Goal: Task Accomplishment & Management: Manage account settings

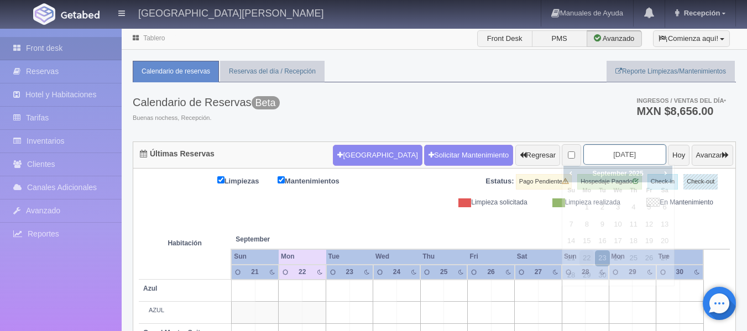
click at [610, 156] on input "2025-09-23" at bounding box center [624, 154] width 83 height 20
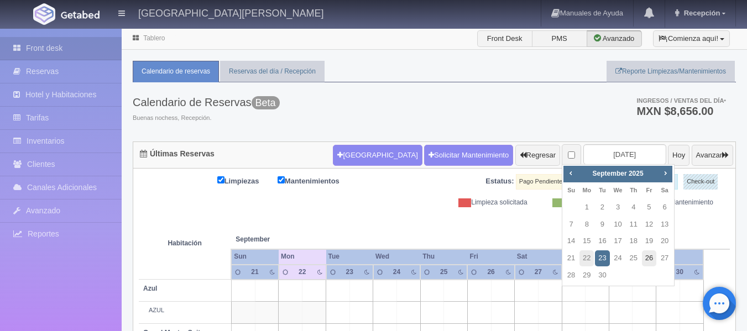
click at [650, 256] on link "26" at bounding box center [649, 258] width 14 height 16
type input "[DATE]"
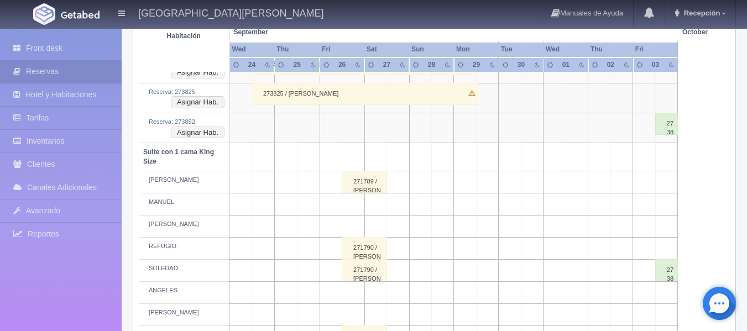
scroll to position [608, 0]
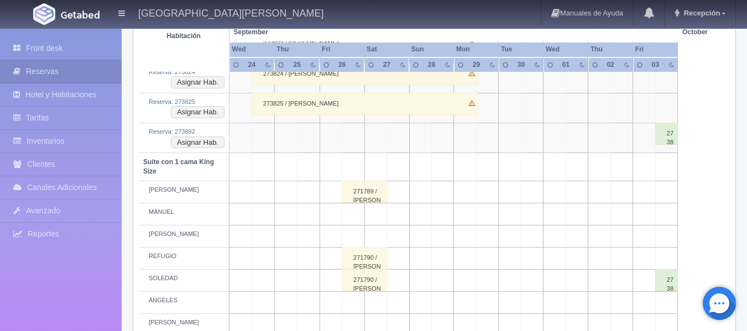
click at [375, 194] on div "271789 / [PERSON_NAME]" at bounding box center [364, 192] width 45 height 22
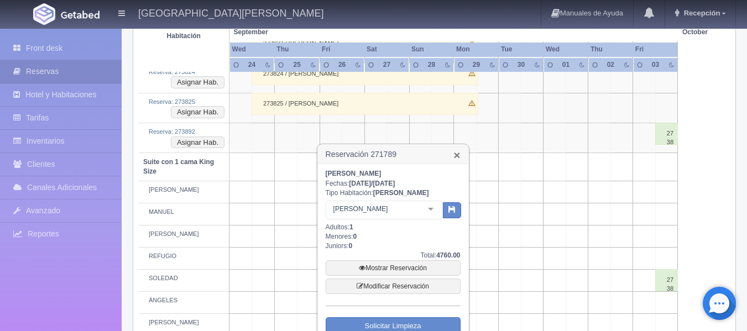
click at [456, 153] on link "×" at bounding box center [456, 155] width 7 height 12
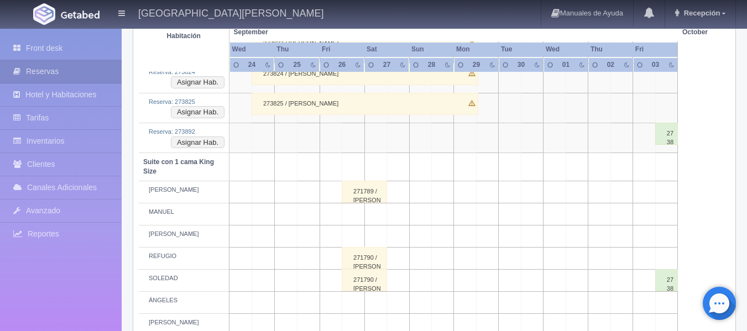
click at [371, 194] on div "271789 / SERGIO MENDOZA" at bounding box center [364, 192] width 45 height 22
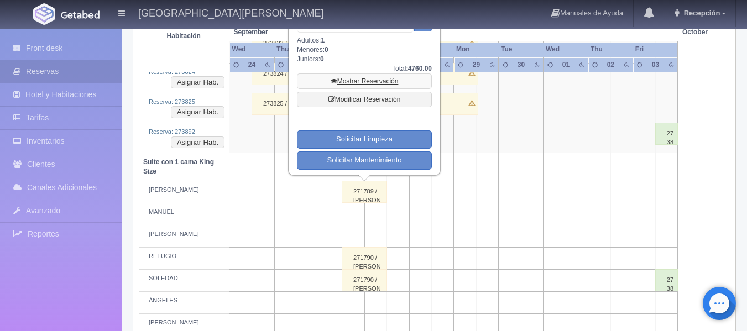
click at [382, 80] on link "Mostrar Reservación" at bounding box center [364, 81] width 135 height 15
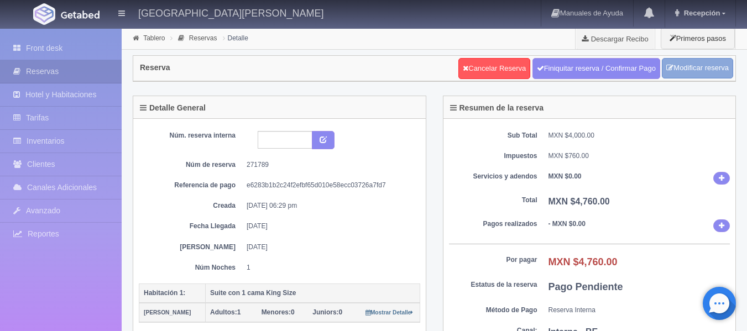
click at [706, 69] on link "Modificar reserva" at bounding box center [697, 68] width 71 height 20
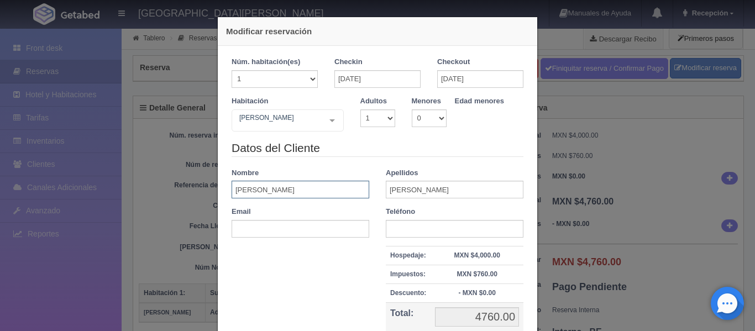
drag, startPoint x: 321, startPoint y: 190, endPoint x: 208, endPoint y: 195, distance: 113.4
click at [212, 195] on div "Modificar reservación Núm. habitación(es) 1 2 3 4 5 6 7 8 9 10 11 12 13 14 15 1…" at bounding box center [378, 219] width 332 height 438
click at [455, 187] on input "[PERSON_NAME]" at bounding box center [455, 190] width 138 height 18
drag, startPoint x: 455, startPoint y: 187, endPoint x: 368, endPoint y: 195, distance: 87.1
click at [368, 195] on div "Datos del Cliente Nombre [PERSON_NAME] [PERSON_NAME] Email Teléfono Hospedaje: …" at bounding box center [377, 251] width 308 height 222
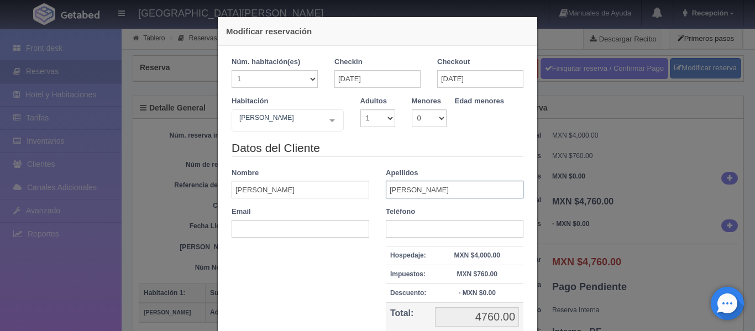
click at [447, 196] on input "[PERSON_NAME]" at bounding box center [455, 190] width 138 height 18
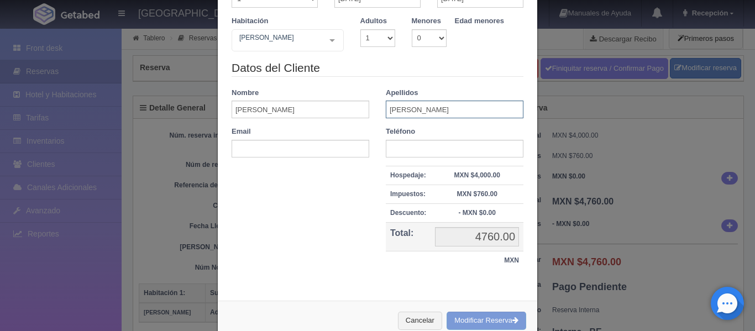
scroll to position [107, 0]
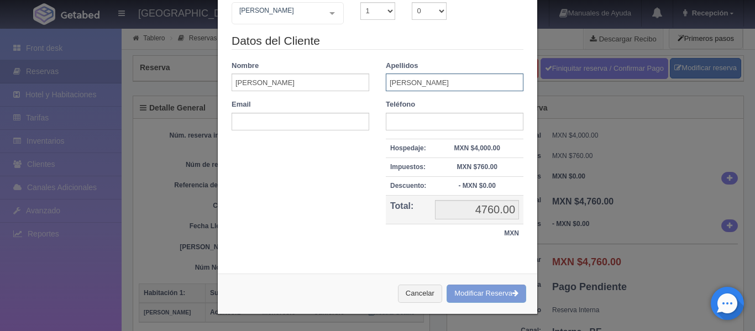
type input "[PERSON_NAME]"
click at [509, 297] on div "Cancelar Modificar Reserva" at bounding box center [377, 294] width 319 height 40
click at [509, 293] on div "Cancelar Modificar Reserva" at bounding box center [377, 294] width 319 height 40
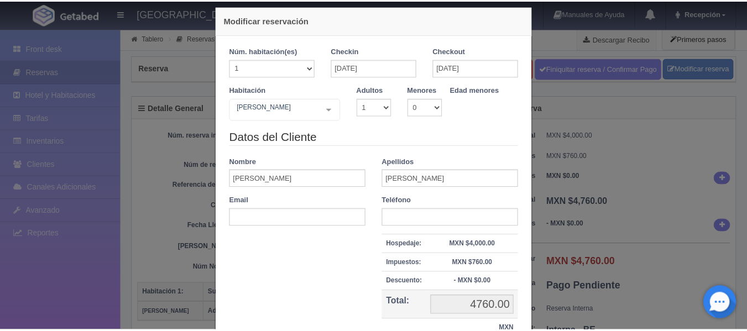
scroll to position [0, 0]
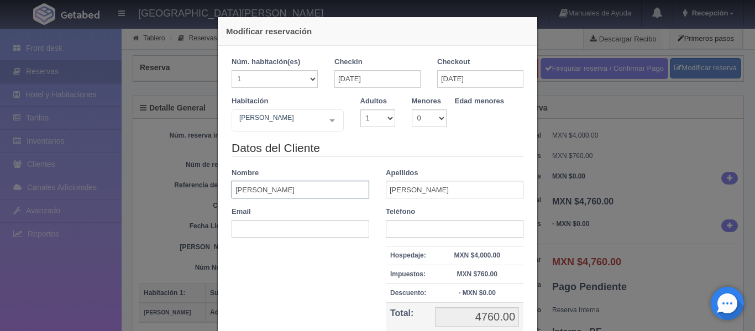
click at [315, 189] on input "[PERSON_NAME]" at bounding box center [301, 190] width 138 height 18
type input "S"
click at [683, 113] on div "Modificar reservación Núm. habitación(es) 1 2 3 4 5 6 7 8 9 10 11 12 13 14 15 1…" at bounding box center [377, 165] width 755 height 331
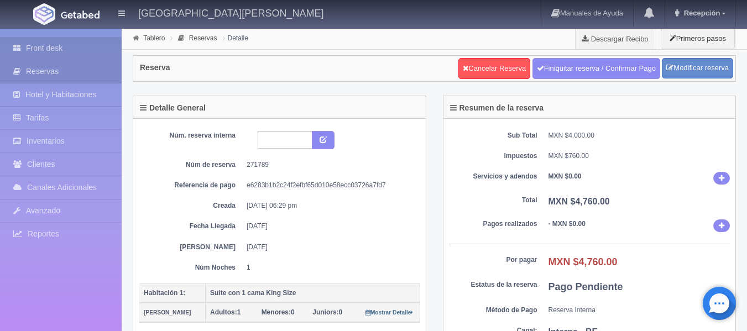
click at [51, 48] on link "Front desk" at bounding box center [61, 48] width 122 height 23
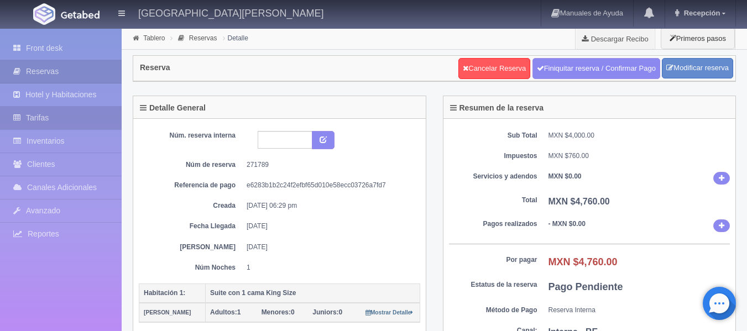
click at [50, 117] on link "Tarifas" at bounding box center [61, 118] width 122 height 23
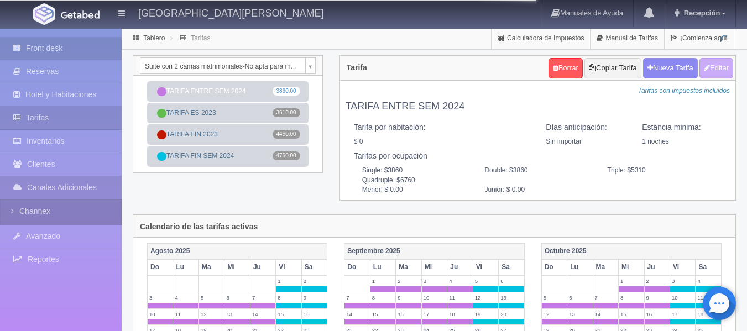
click at [57, 48] on link "Front desk" at bounding box center [61, 48] width 122 height 23
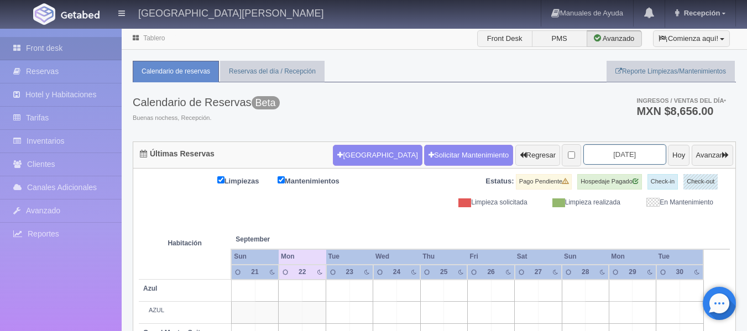
click at [633, 155] on input "2025-09-23" at bounding box center [624, 154] width 83 height 20
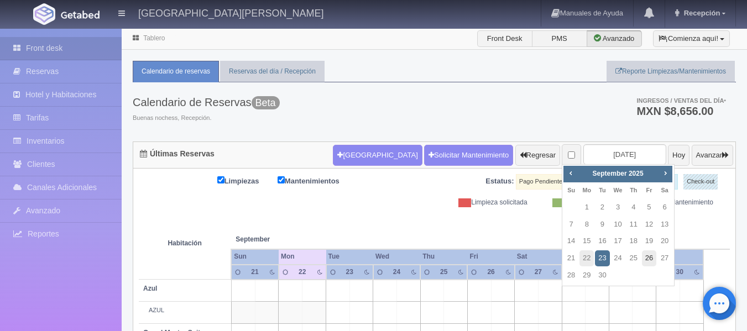
click at [647, 255] on link "26" at bounding box center [649, 258] width 14 height 16
type input "[DATE]"
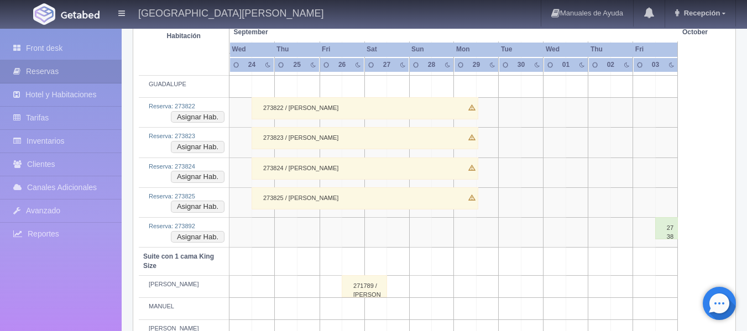
scroll to position [553, 0]
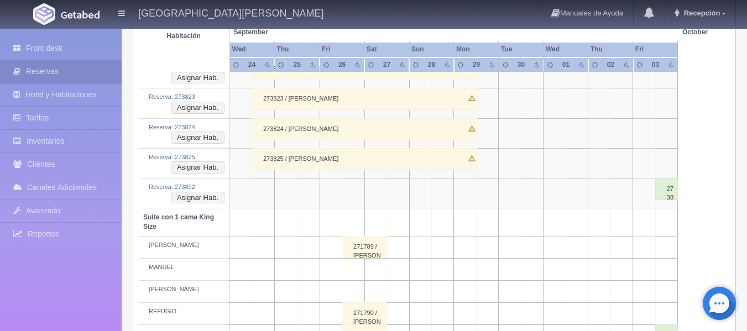
click at [377, 319] on div "271790 / [PERSON_NAME]" at bounding box center [364, 313] width 45 height 22
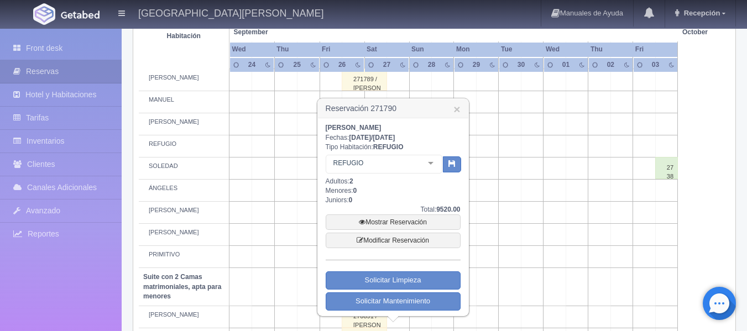
scroll to position [774, 0]
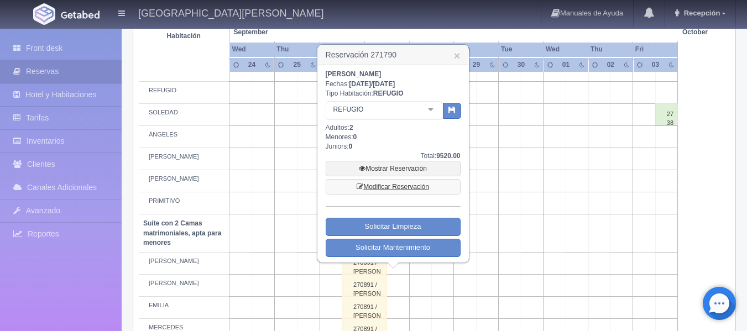
click at [424, 187] on link "Modificar Reservación" at bounding box center [393, 186] width 135 height 15
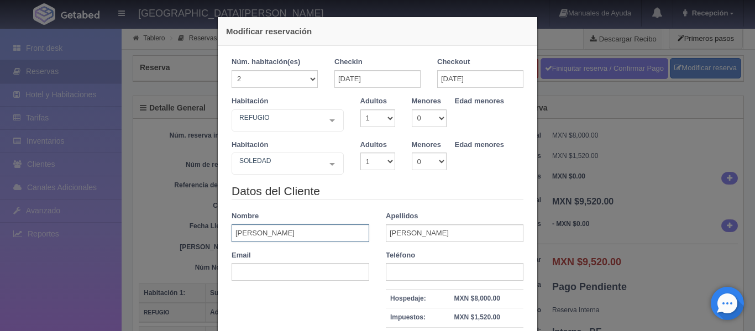
click at [261, 230] on input "[PERSON_NAME]" at bounding box center [301, 233] width 138 height 18
type input "S"
click at [261, 230] on input "text" at bounding box center [301, 233] width 138 height 18
type input "g"
type input "[PERSON_NAME]"
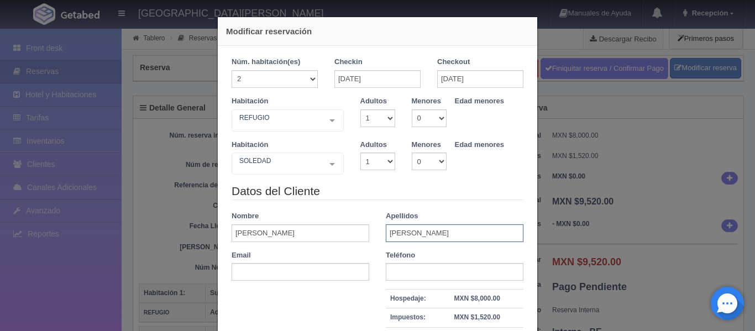
click at [463, 227] on input "[PERSON_NAME]" at bounding box center [455, 233] width 138 height 18
type input "M"
click at [174, 208] on div "Modificar reservación Núm. habitación(es) 1 2 3 4 5 6 7 8 9 10 11 12 13 14 15 1…" at bounding box center [377, 165] width 755 height 331
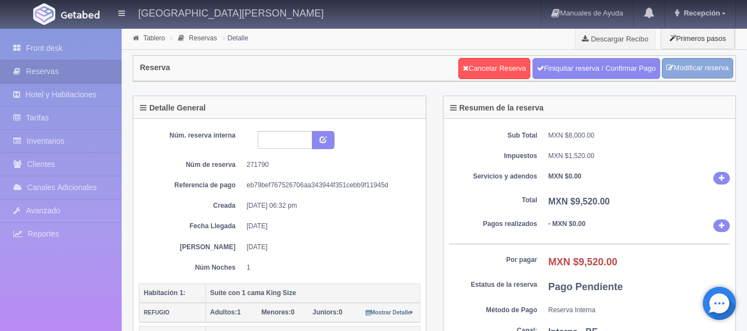
click at [709, 69] on link "Modificar reserva" at bounding box center [697, 68] width 71 height 20
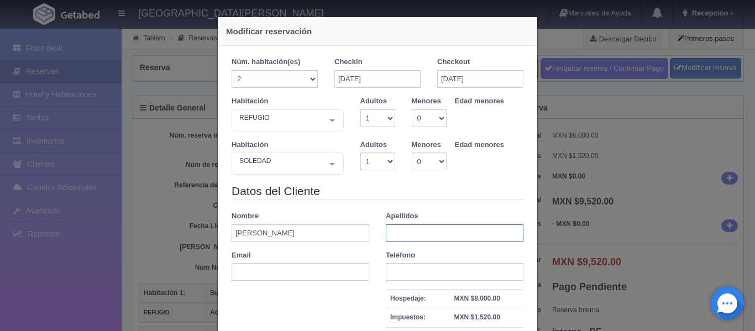
click at [427, 235] on input "text" at bounding box center [455, 233] width 138 height 18
type input "Gpo. [PERSON_NAME]"
click at [284, 233] on input "[PERSON_NAME]" at bounding box center [301, 233] width 138 height 18
type input "G"
type input "[PERSON_NAME]"
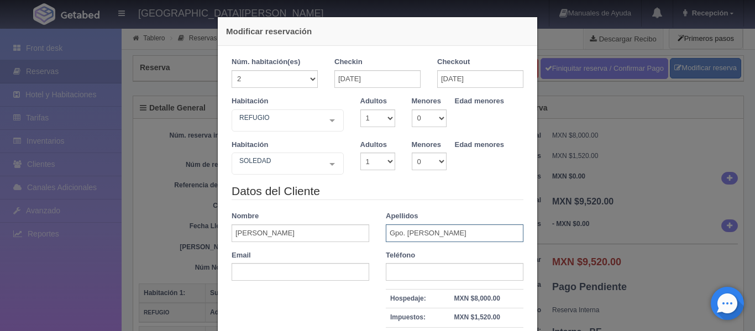
click at [480, 232] on input "Gpo. [PERSON_NAME]" at bounding box center [455, 233] width 138 height 18
type input "G"
type input "[PERSON_NAME]"
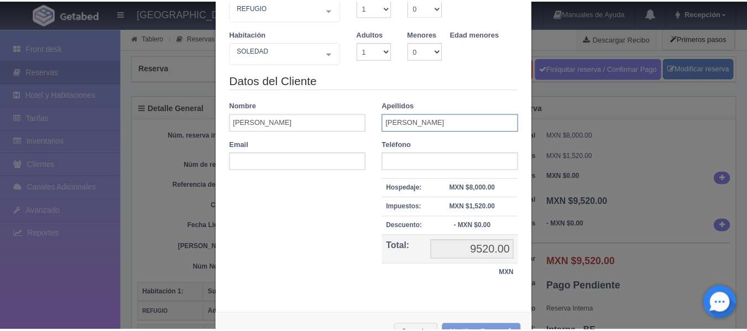
scroll to position [150, 0]
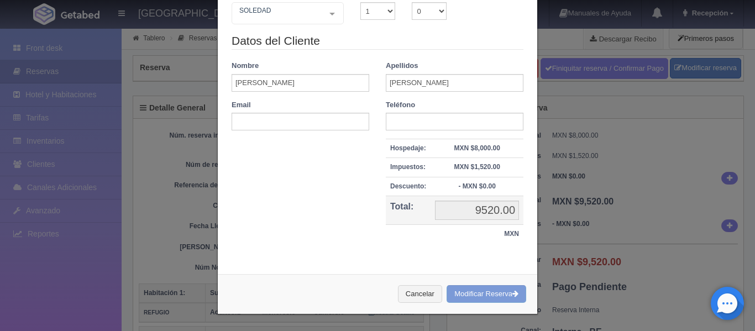
click at [484, 289] on div "Cancelar Modificar Reserva" at bounding box center [377, 294] width 319 height 40
click at [483, 289] on div "Cancelar Modificar Reserva" at bounding box center [377, 294] width 319 height 40
click at [647, 234] on div "Modificar reservación Núm. habitación(es) 1 2 3 4 5 6 7 8 9 10 11 12 13 14 15 1…" at bounding box center [377, 165] width 755 height 331
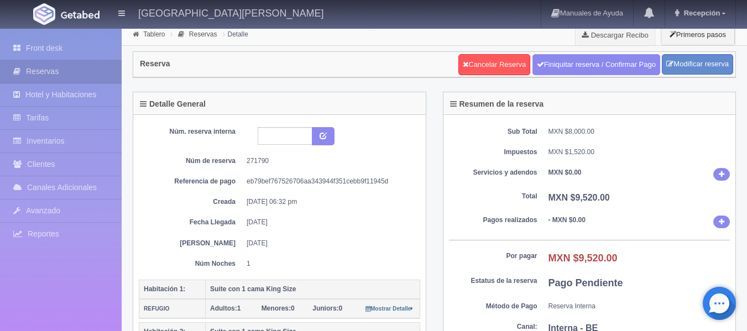
scroll to position [0, 0]
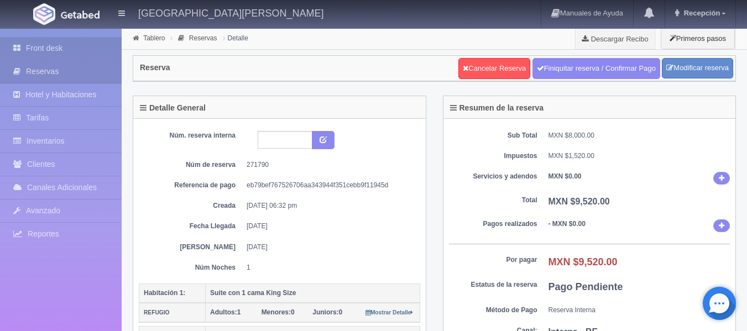
click at [59, 51] on link "Front desk" at bounding box center [61, 48] width 122 height 23
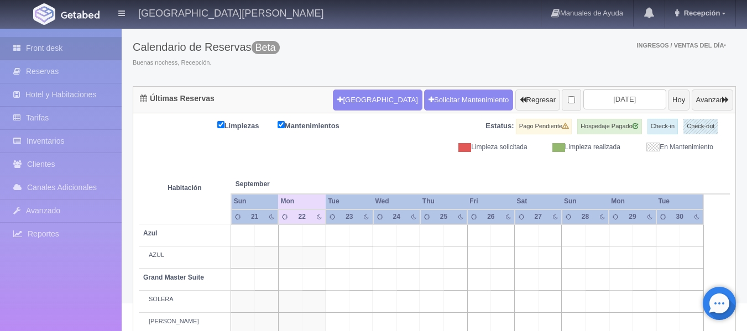
scroll to position [93, 0]
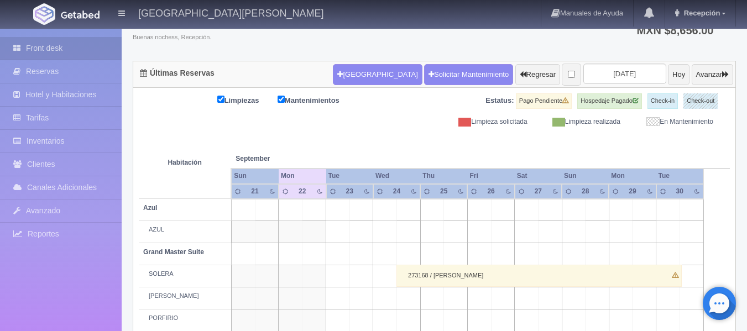
scroll to position [55, 0]
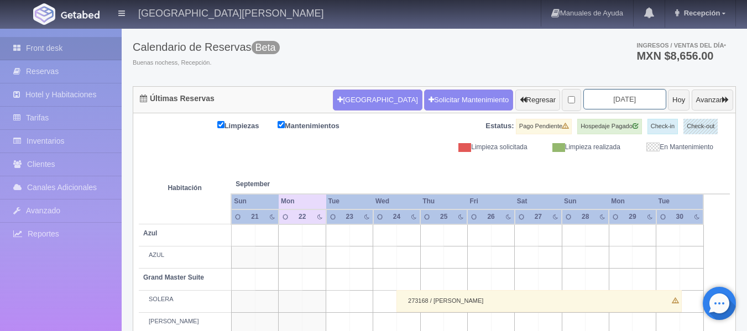
click at [627, 97] on input "2025-09-23" at bounding box center [624, 99] width 83 height 20
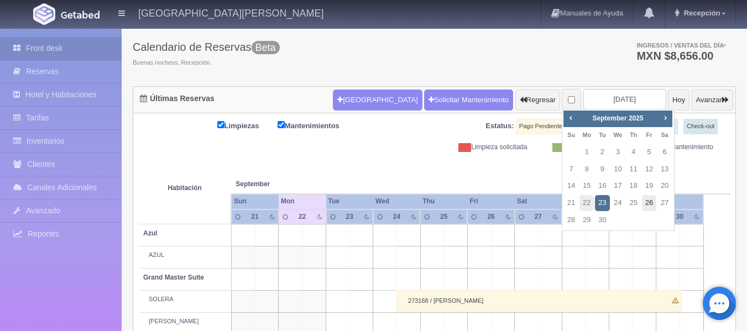
click at [646, 204] on link "26" at bounding box center [649, 203] width 14 height 16
type input "[DATE]"
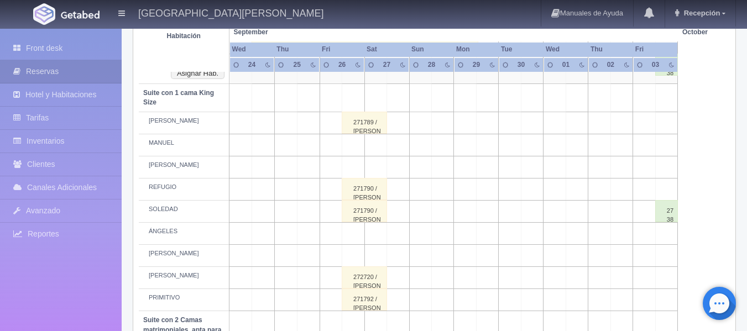
scroll to position [663, 0]
